Goal: Task Accomplishment & Management: Manage account settings

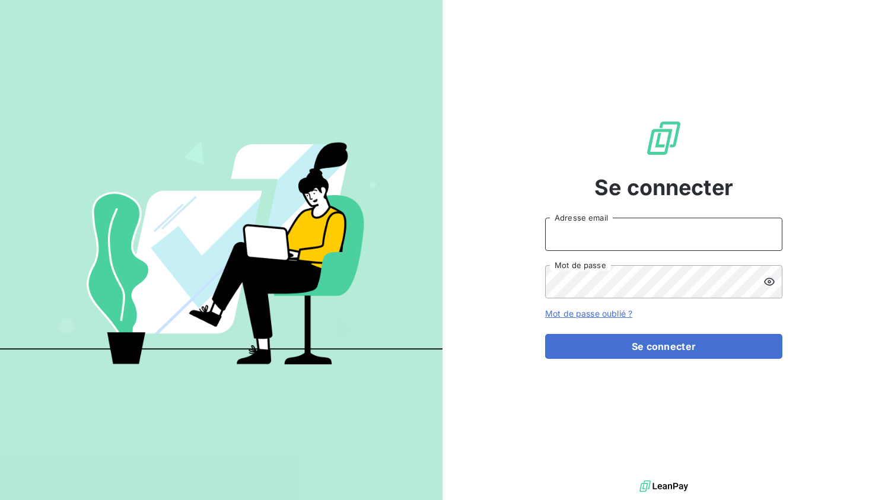
click at [604, 237] on input "Adresse email" at bounding box center [663, 234] width 237 height 33
type input "[EMAIL_ADDRESS][DOMAIN_NAME]"
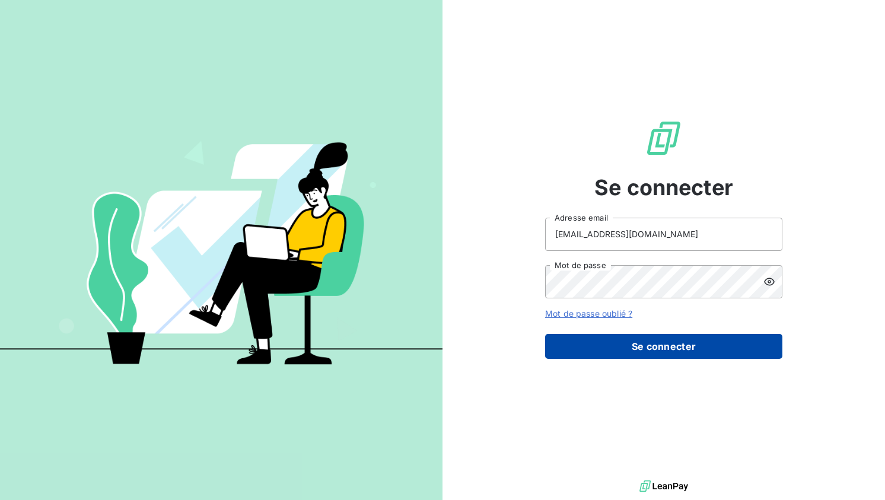
click at [644, 342] on button "Se connecter" at bounding box center [663, 346] width 237 height 25
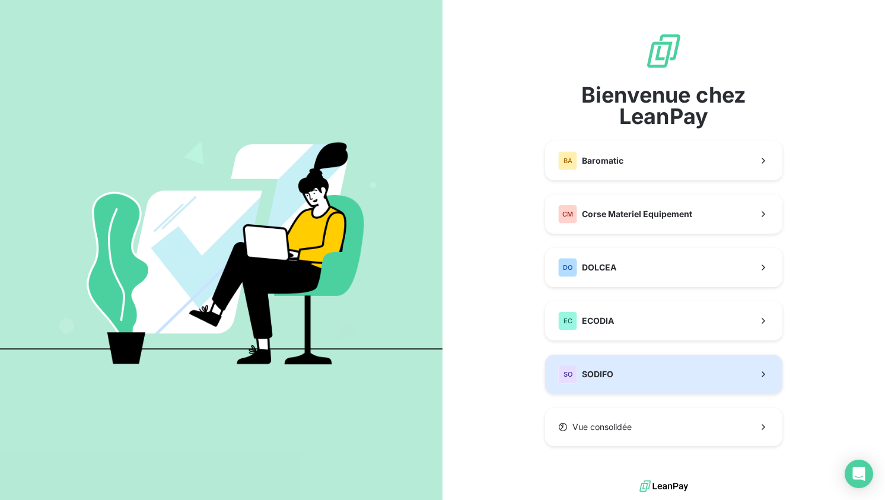
click at [639, 368] on button "SO SODIFO" at bounding box center [663, 374] width 237 height 39
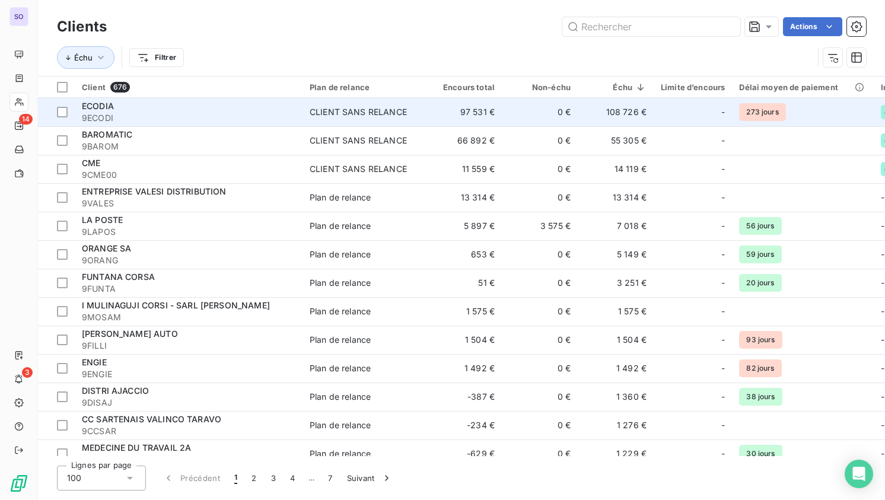
click at [135, 112] on span "9ECODI" at bounding box center [189, 118] width 214 height 12
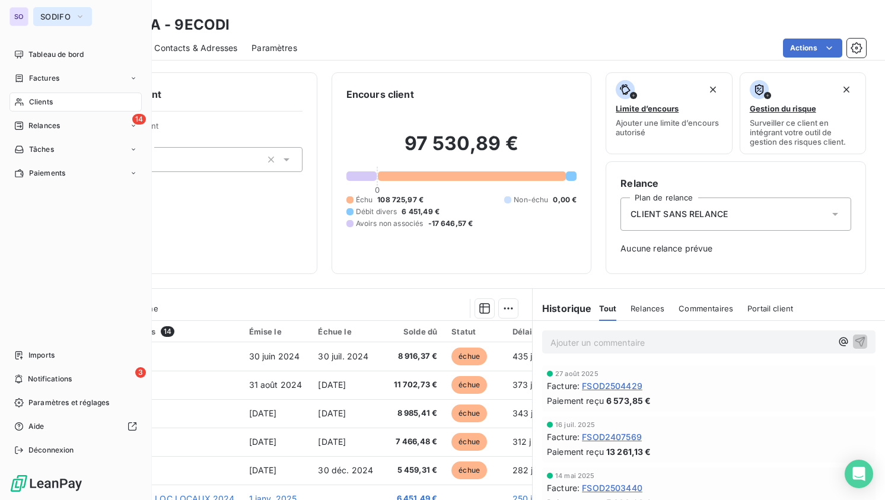
click at [63, 17] on span "SODIFO" at bounding box center [55, 16] width 30 height 9
click at [61, 14] on span "SODIFO" at bounding box center [55, 16] width 30 height 9
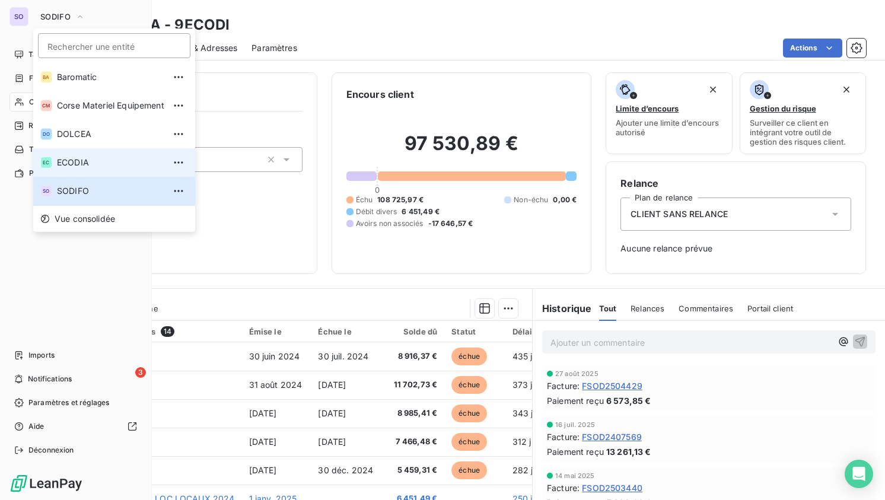
click at [89, 165] on span "ECODIA" at bounding box center [110, 163] width 107 height 12
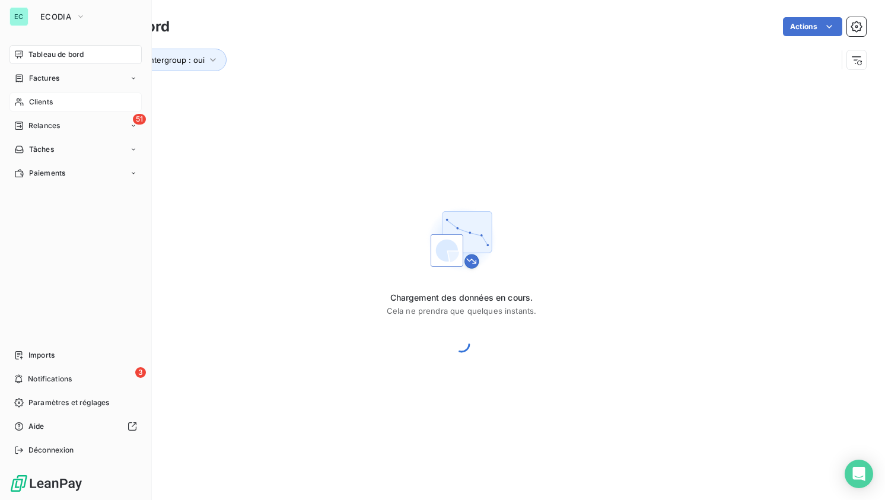
click at [46, 101] on span "Clients" at bounding box center [41, 102] width 24 height 11
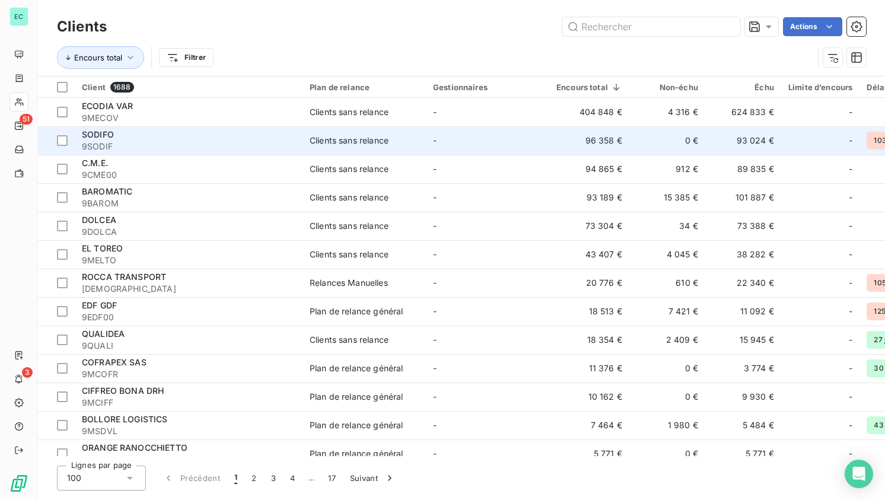
click at [113, 139] on div "SODIFO" at bounding box center [189, 135] width 214 height 12
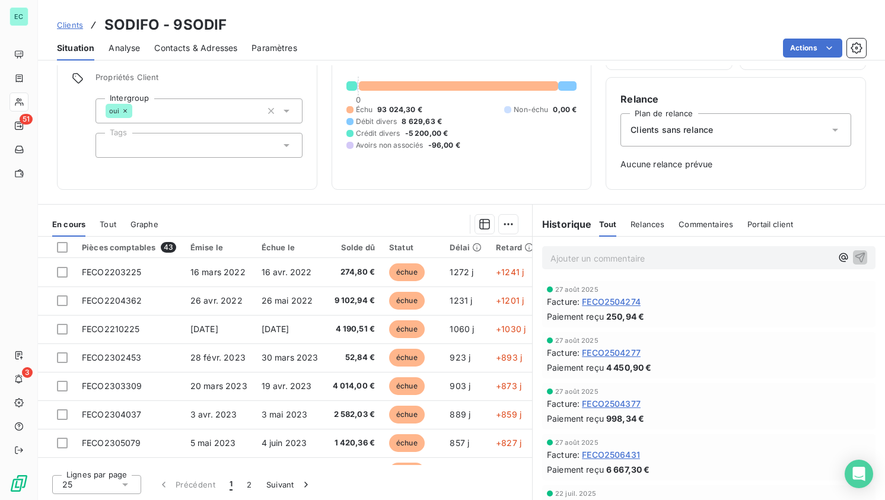
scroll to position [85, 0]
click at [202, 250] on div "Émise le" at bounding box center [218, 246] width 57 height 9
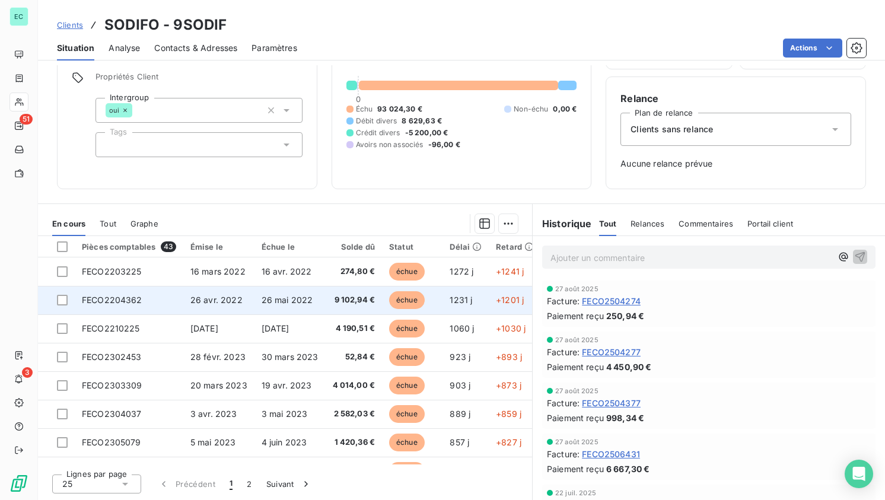
click at [399, 300] on span "échue" at bounding box center [407, 300] width 36 height 18
